Goal: Information Seeking & Learning: Learn about a topic

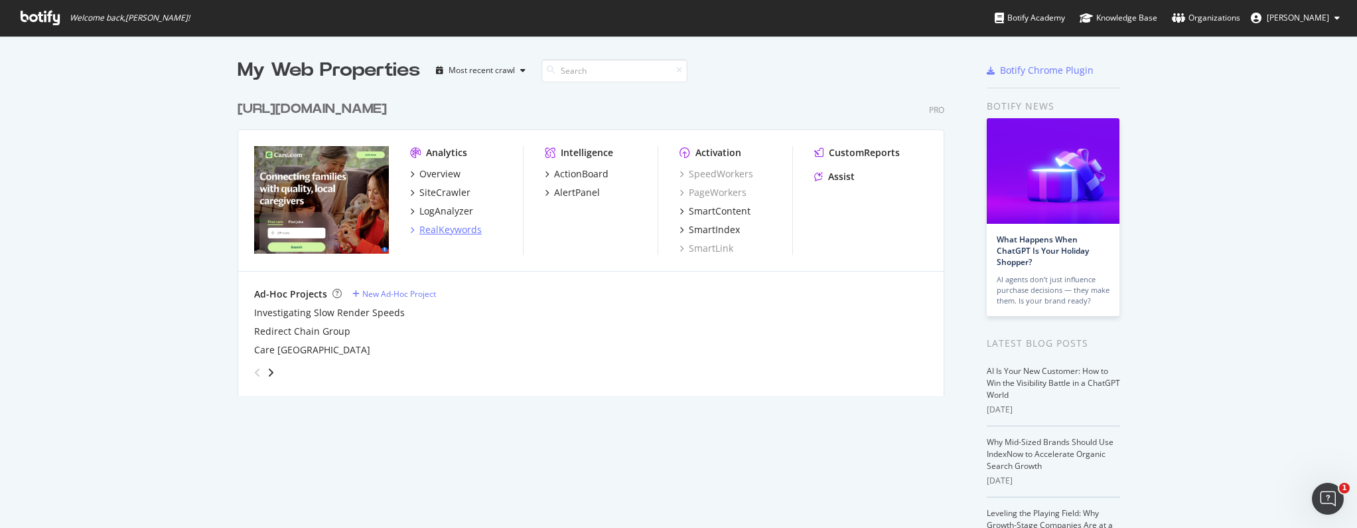
click at [458, 228] on div "RealKeywords" at bounding box center [450, 229] width 62 height 13
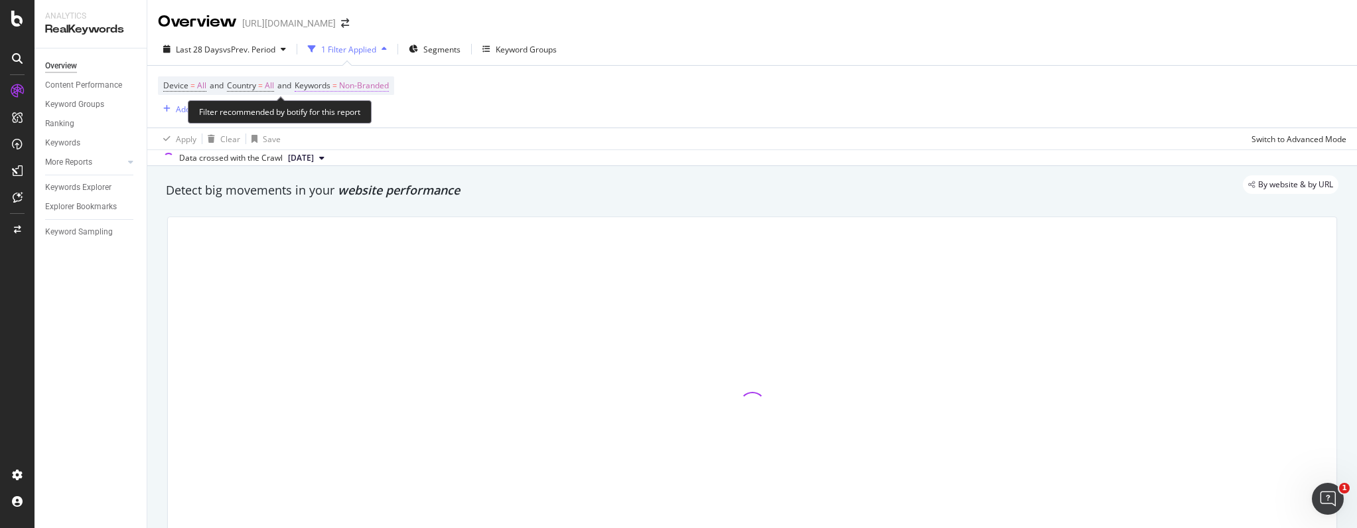
click at [376, 85] on span "Non-Branded" at bounding box center [364, 85] width 50 height 19
click at [362, 110] on div "Non-Branded" at bounding box center [349, 117] width 71 height 20
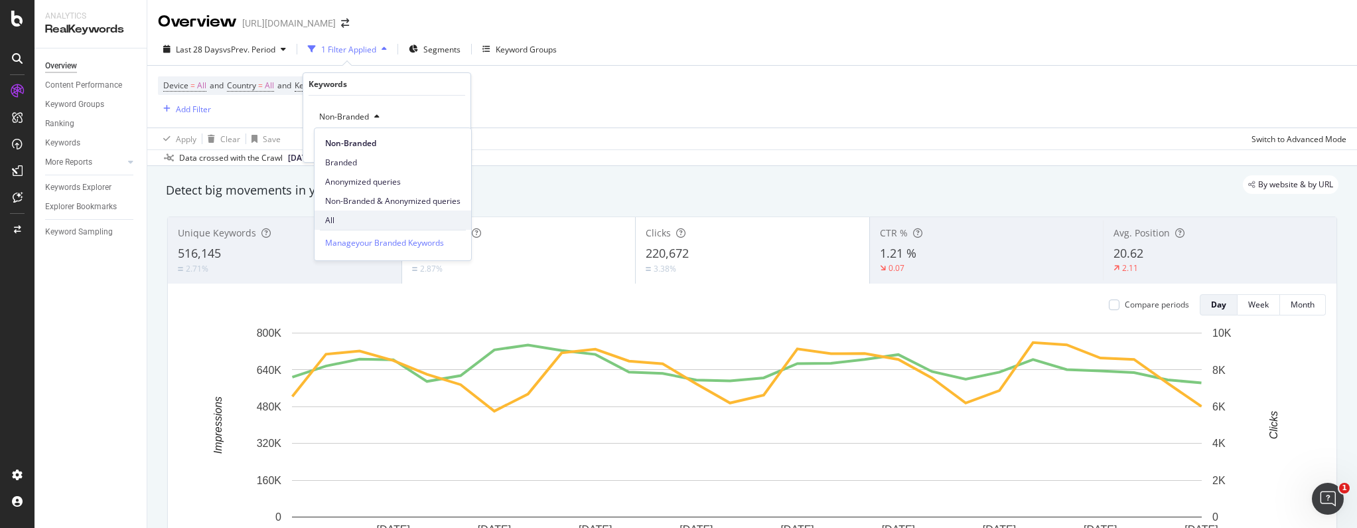
click at [346, 210] on div "All" at bounding box center [393, 219] width 157 height 19
click at [346, 210] on div "Unique Keywords 516,145 2.71% Impressions 18,153,185 2.87% Clicks 220,672 3.38%…" at bounding box center [752, 405] width 1186 height 398
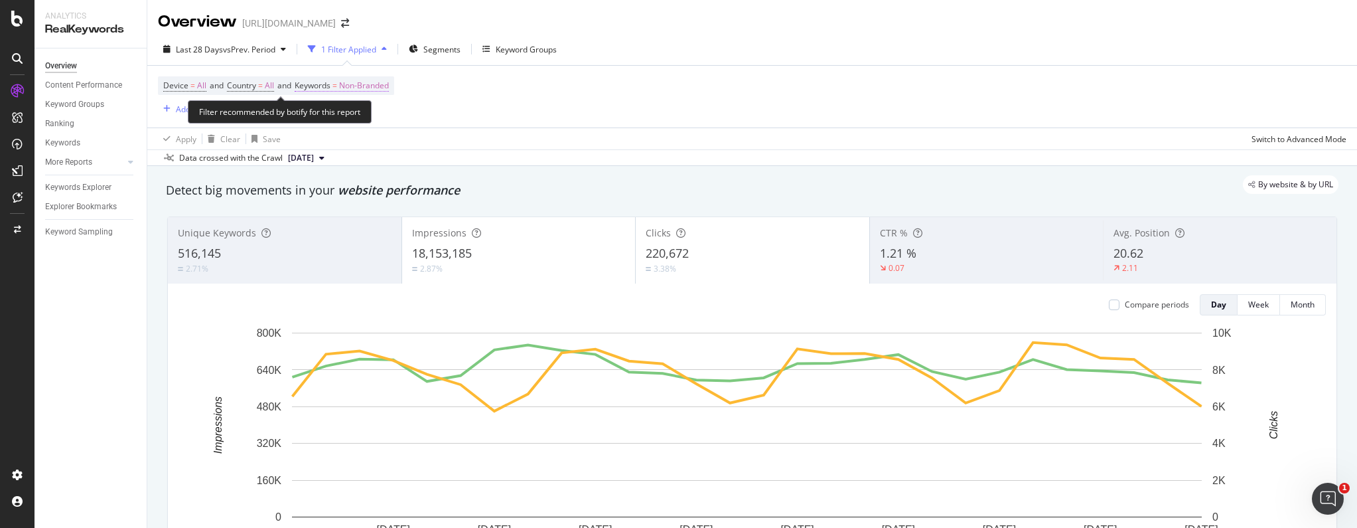
click at [353, 92] on span "Non-Branded" at bounding box center [364, 85] width 50 height 19
click at [353, 119] on span "Non-Branded" at bounding box center [341, 116] width 55 height 11
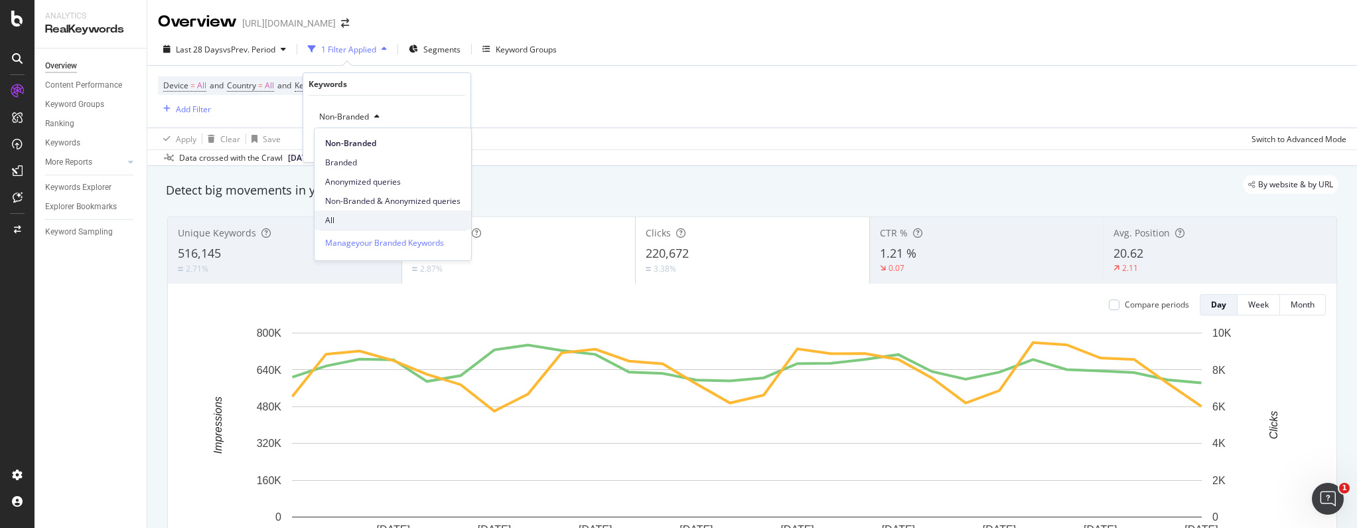
click at [337, 210] on div "All" at bounding box center [393, 219] width 157 height 19
click at [456, 147] on div "Apply" at bounding box center [449, 144] width 21 height 11
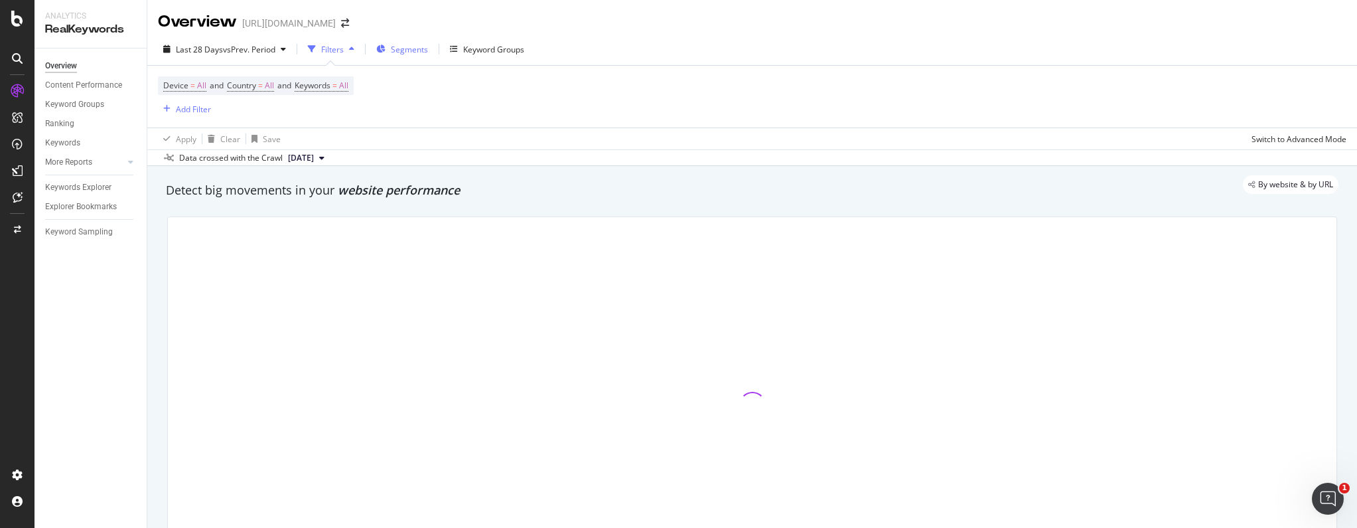
click at [392, 48] on div "Segments" at bounding box center [402, 49] width 52 height 20
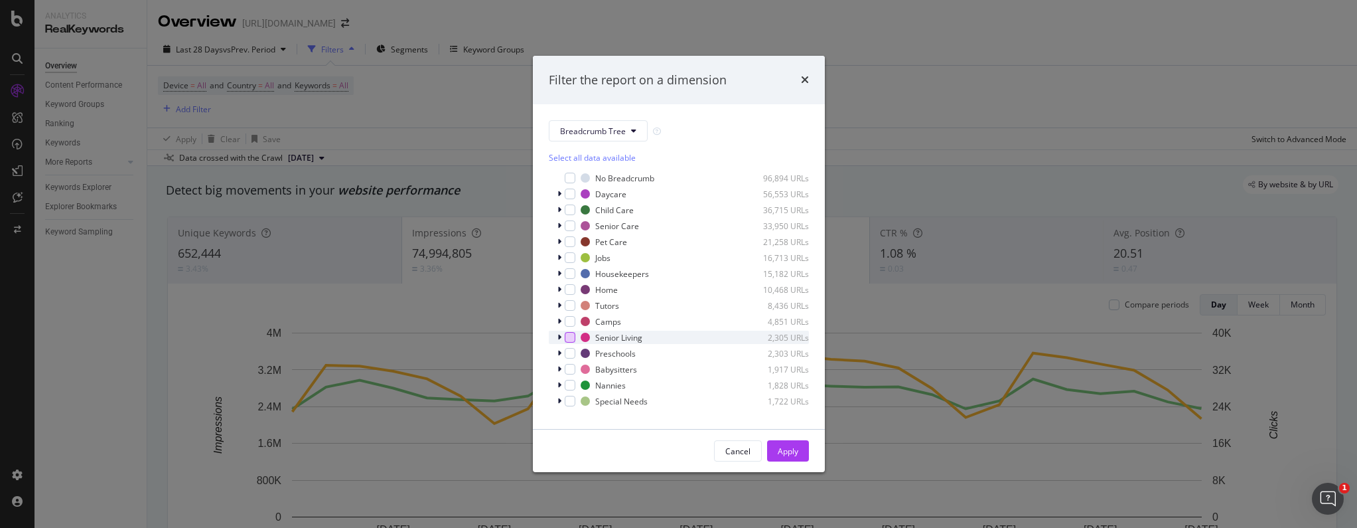
click at [574, 339] on div "modal" at bounding box center [570, 337] width 11 height 11
click at [562, 340] on div "modal" at bounding box center [561, 337] width 8 height 13
click at [801, 447] on button "Apply" at bounding box center [788, 450] width 42 height 21
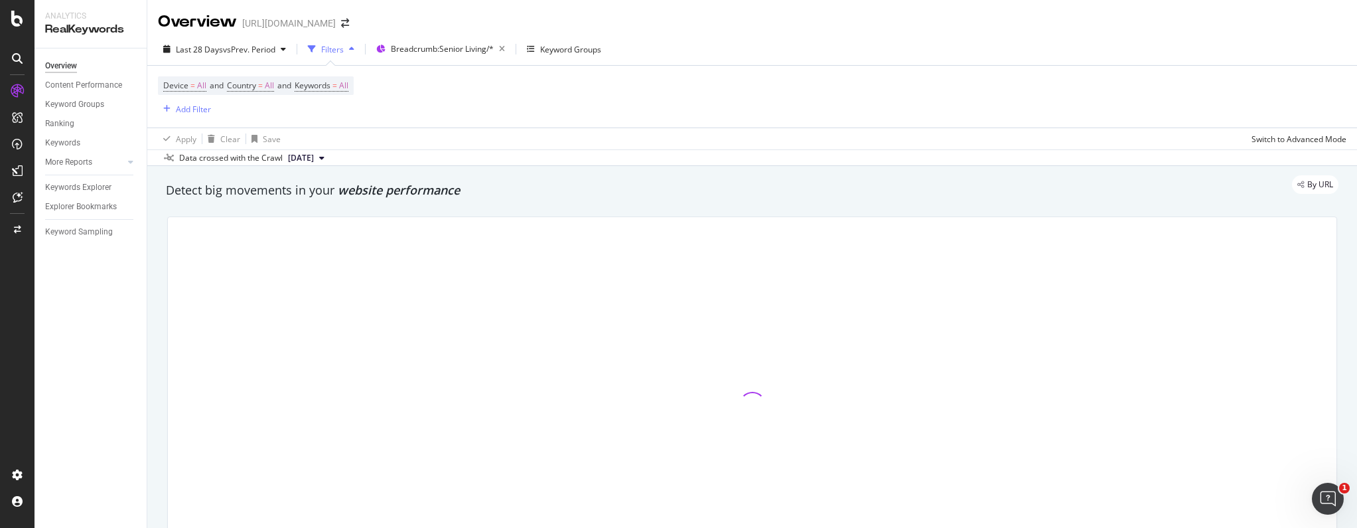
click at [383, 189] on div "By URL" at bounding box center [746, 184] width 1186 height 19
